Goal: Navigation & Orientation: Find specific page/section

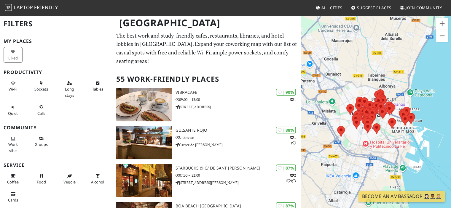
click at [388, 93] on div "Para desplazarte, pulsa las teclas de flecha." at bounding box center [375, 119] width 150 height 208
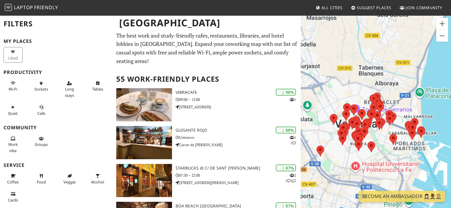
click at [388, 93] on div "Para desplazarte, pulsa las teclas de flecha." at bounding box center [375, 119] width 150 height 208
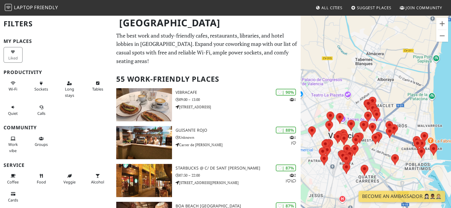
click at [388, 93] on div "Para desplazarte, pulsa las teclas de flecha." at bounding box center [375, 119] width 150 height 208
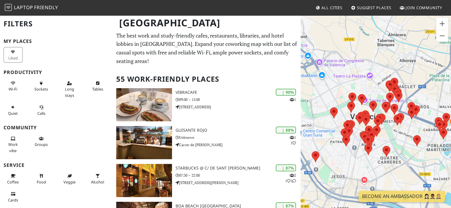
drag, startPoint x: 382, startPoint y: 98, endPoint x: 406, endPoint y: 78, distance: 30.7
click at [406, 78] on div "Para desplazarte, pulsa las teclas de flecha." at bounding box center [375, 119] width 150 height 208
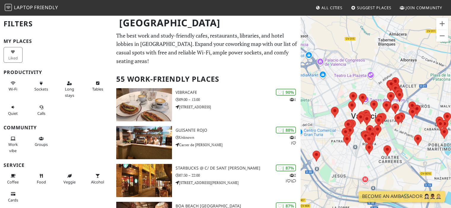
click at [380, 84] on div "Para desplazarte, pulsa las teclas de flecha." at bounding box center [375, 119] width 150 height 208
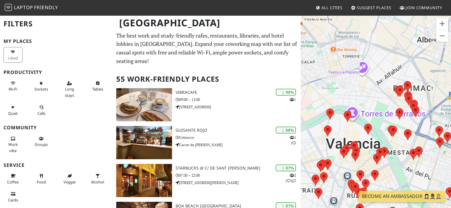
click at [380, 84] on div "Para desplazarte, pulsa las teclas de flecha." at bounding box center [375, 119] width 150 height 208
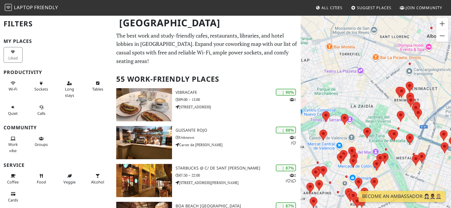
click at [380, 84] on div "Para desplazarte, pulsa las teclas de flecha." at bounding box center [375, 119] width 150 height 208
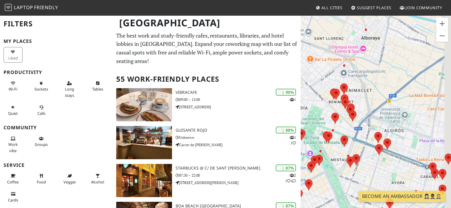
drag, startPoint x: 374, startPoint y: 93, endPoint x: 306, endPoint y: 95, distance: 67.9
click at [306, 95] on div "Para desplazarte, pulsa las teclas de flecha." at bounding box center [375, 119] width 150 height 208
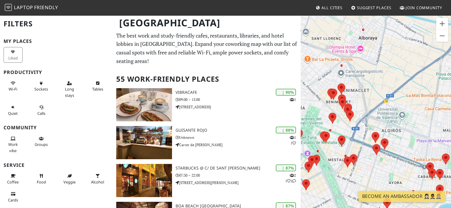
click at [356, 91] on div "Para desplazarte, pulsa las teclas de flecha." at bounding box center [375, 119] width 150 height 208
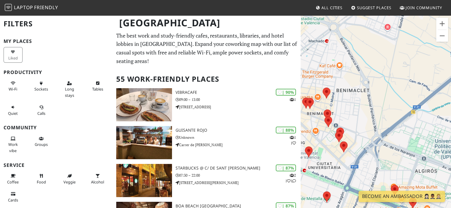
click at [350, 96] on div "Para desplazarte, pulsa las teclas de flecha." at bounding box center [375, 119] width 150 height 208
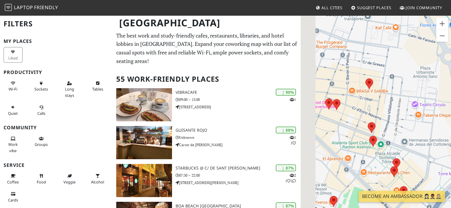
drag, startPoint x: 339, startPoint y: 106, endPoint x: 408, endPoint y: 95, distance: 69.7
click at [408, 95] on div "Para desplazarte, pulsa las teclas de flecha." at bounding box center [375, 119] width 150 height 208
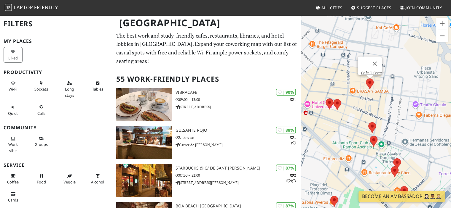
click at [366, 79] on area at bounding box center [366, 79] width 0 height 0
click at [369, 71] on link "Cafe D Coco" at bounding box center [371, 73] width 21 height 4
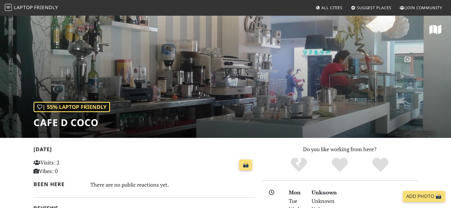
drag, startPoint x: 0, startPoint y: 0, endPoint x: 132, endPoint y: 159, distance: 206.0
click at [132, 159] on div "📸" at bounding box center [181, 165] width 145 height 16
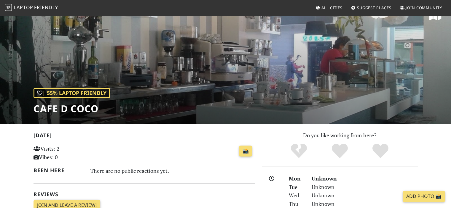
scroll to position [14, 0]
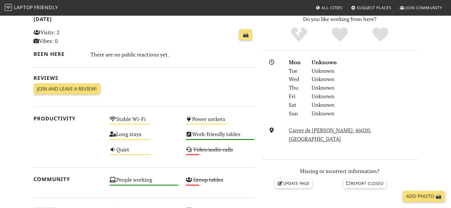
click at [13, 166] on section "Today Visits: 2 Vibes: 0 📸 Been here There are no public reactions yet. Reviews…" at bounding box center [225, 191] width 451 height 366
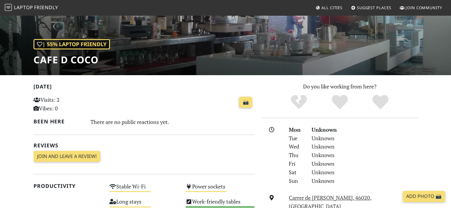
scroll to position [0, 0]
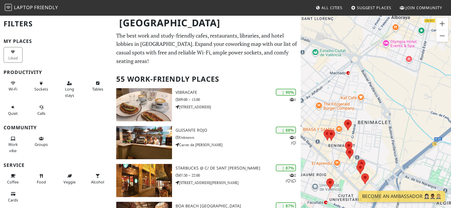
drag, startPoint x: 360, startPoint y: 141, endPoint x: 388, endPoint y: 125, distance: 31.5
click at [388, 125] on div "Para desplazarte, pulsa las teclas de flecha." at bounding box center [375, 119] width 150 height 208
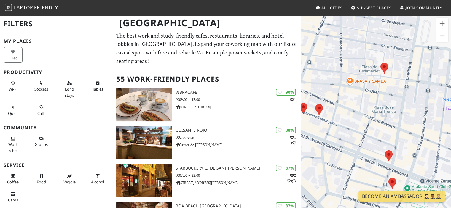
drag, startPoint x: 357, startPoint y: 121, endPoint x: 421, endPoint y: 130, distance: 64.9
click at [421, 130] on div "Para desplazarte, pulsa las teclas de flecha." at bounding box center [375, 119] width 150 height 208
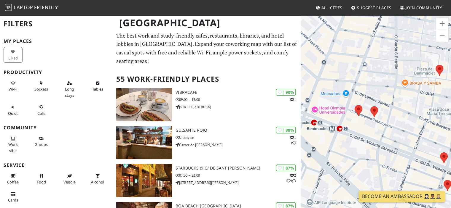
drag, startPoint x: 399, startPoint y: 123, endPoint x: 391, endPoint y: 119, distance: 8.9
click at [410, 124] on div "Para desplazarte, pulsa las teclas de flecha." at bounding box center [375, 119] width 150 height 208
click at [369, 107] on area at bounding box center [369, 107] width 0 height 0
click at [410, 123] on div "Para desplazarte, pulsa las teclas de flecha. Uma Crepes & Pastas" at bounding box center [375, 119] width 150 height 208
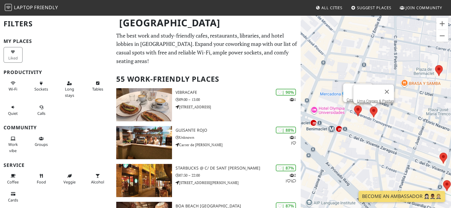
click at [354, 105] on area at bounding box center [354, 105] width 0 height 0
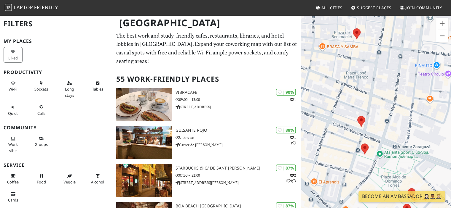
drag, startPoint x: 420, startPoint y: 116, endPoint x: 344, endPoint y: 88, distance: 81.0
click at [331, 75] on div "Para desplazarte, pulsa las teclas de flecha. Casa Kamarata" at bounding box center [375, 119] width 150 height 208
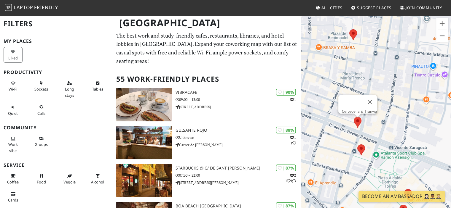
drag, startPoint x: 362, startPoint y: 117, endPoint x: 331, endPoint y: 119, distance: 31.2
click at [353, 117] on area at bounding box center [353, 117] width 0 height 0
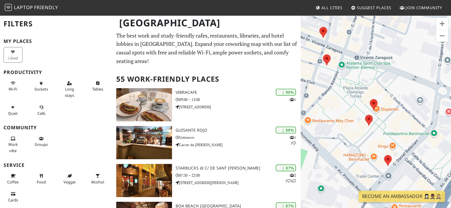
drag, startPoint x: 346, startPoint y: 162, endPoint x: 361, endPoint y: 88, distance: 75.7
click at [311, 72] on div "Para desplazarte, pulsa las teclas de flecha. Casa Kamarata" at bounding box center [375, 119] width 150 height 208
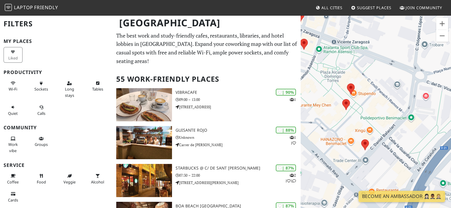
drag, startPoint x: 353, startPoint y: 135, endPoint x: 345, endPoint y: 127, distance: 11.7
click at [345, 127] on div "Para desplazarte, pulsa las teclas de flecha. Casa Kamarata" at bounding box center [375, 119] width 150 height 208
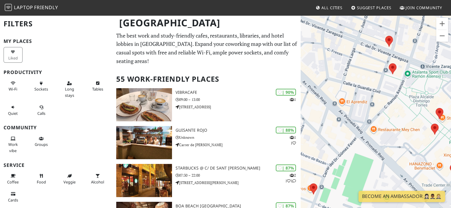
drag, startPoint x: 329, startPoint y: 118, endPoint x: 423, endPoint y: 144, distance: 97.1
click at [423, 144] on div "Para desplazarte, pulsa las teclas de flecha. Casa Kamarata" at bounding box center [375, 119] width 150 height 208
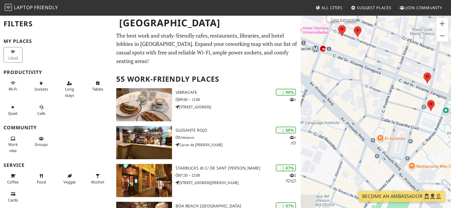
drag, startPoint x: 360, startPoint y: 93, endPoint x: 423, endPoint y: 161, distance: 92.6
click at [423, 161] on div "Para desplazarte, pulsa las teclas de flecha. Casa Kamarata" at bounding box center [375, 119] width 150 height 208
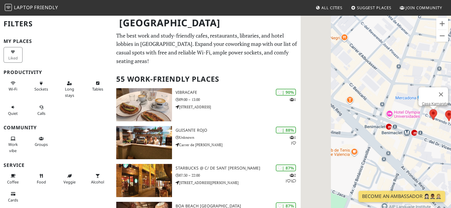
drag, startPoint x: 372, startPoint y: 103, endPoint x: 437, endPoint y: 155, distance: 84.1
click at [437, 155] on div "Para desplazarte, pulsa las teclas de flecha. Casa Kamarata" at bounding box center [375, 119] width 150 height 208
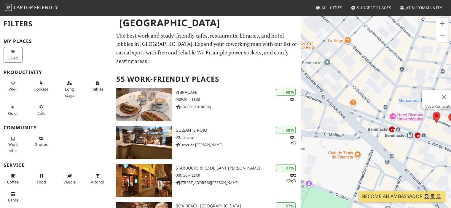
drag, startPoint x: 372, startPoint y: 79, endPoint x: 358, endPoint y: 134, distance: 56.6
click at [358, 134] on div "Para desplazarte, pulsa las teclas de flecha. Casa Kamarata" at bounding box center [375, 119] width 150 height 208
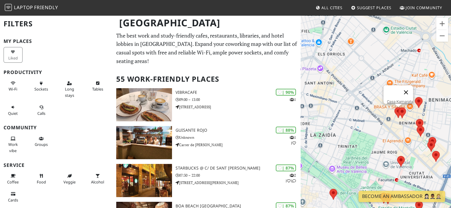
click at [407, 87] on button "Cerrar" at bounding box center [405, 92] width 14 height 14
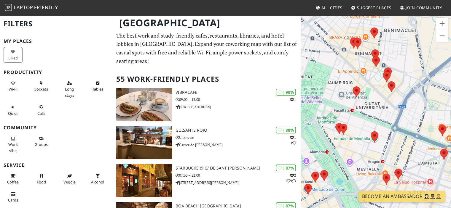
drag, startPoint x: 385, startPoint y: 117, endPoint x: 340, endPoint y: 47, distance: 83.7
click at [340, 47] on div "Para desplazarte, pulsa las teclas de flecha." at bounding box center [375, 119] width 150 height 208
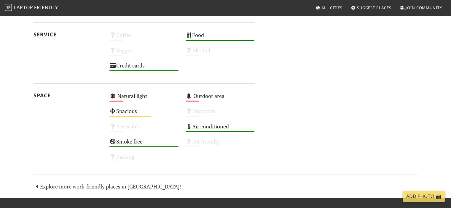
scroll to position [302, 0]
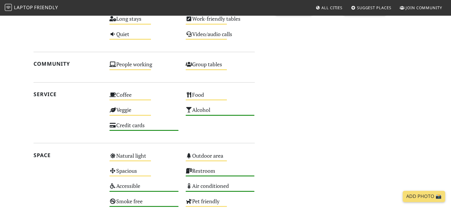
scroll to position [300, 0]
